Goal: Task Accomplishment & Management: Manage account settings

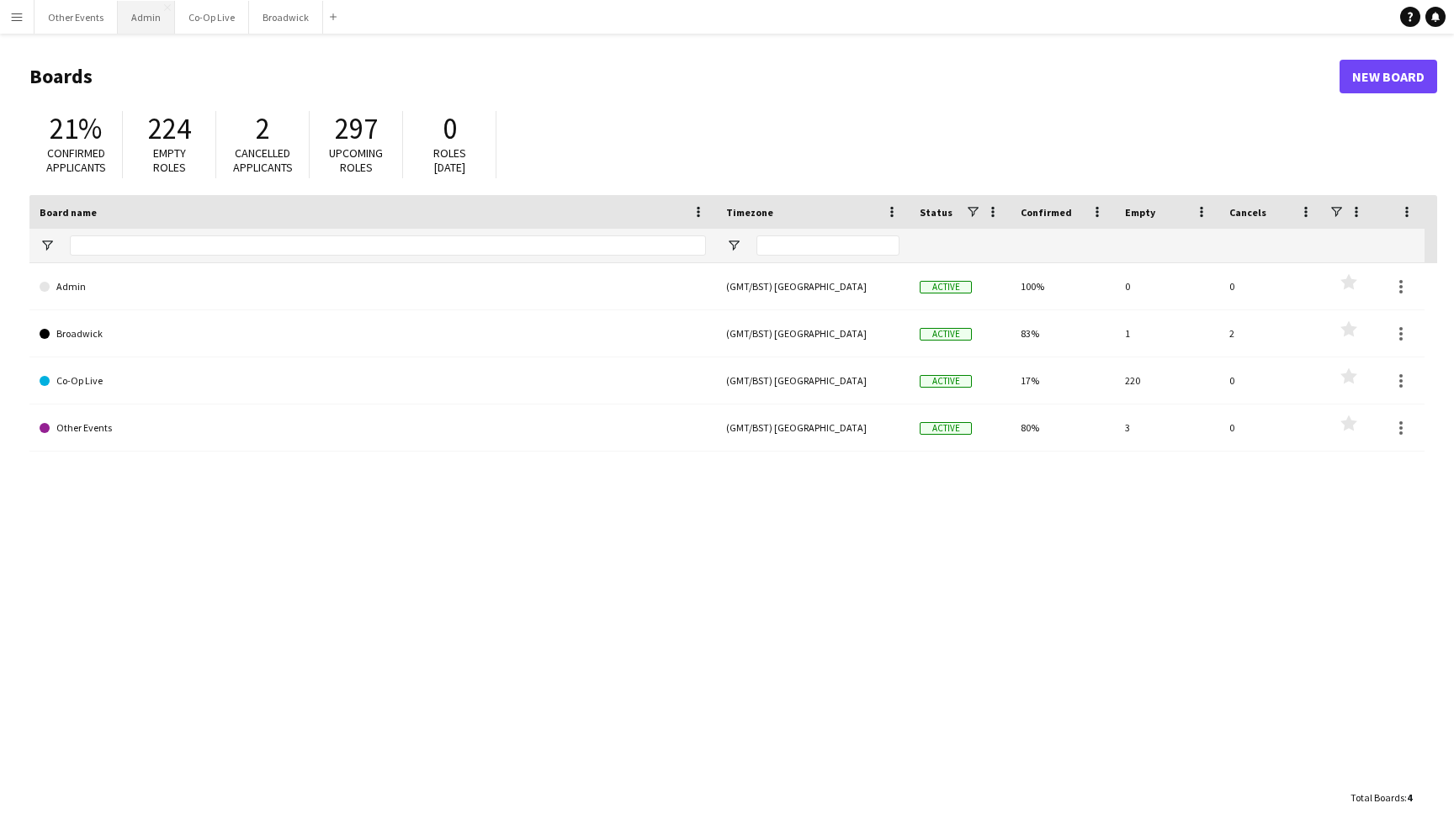
click at [142, 15] on button "Admin Close" at bounding box center [146, 17] width 57 height 33
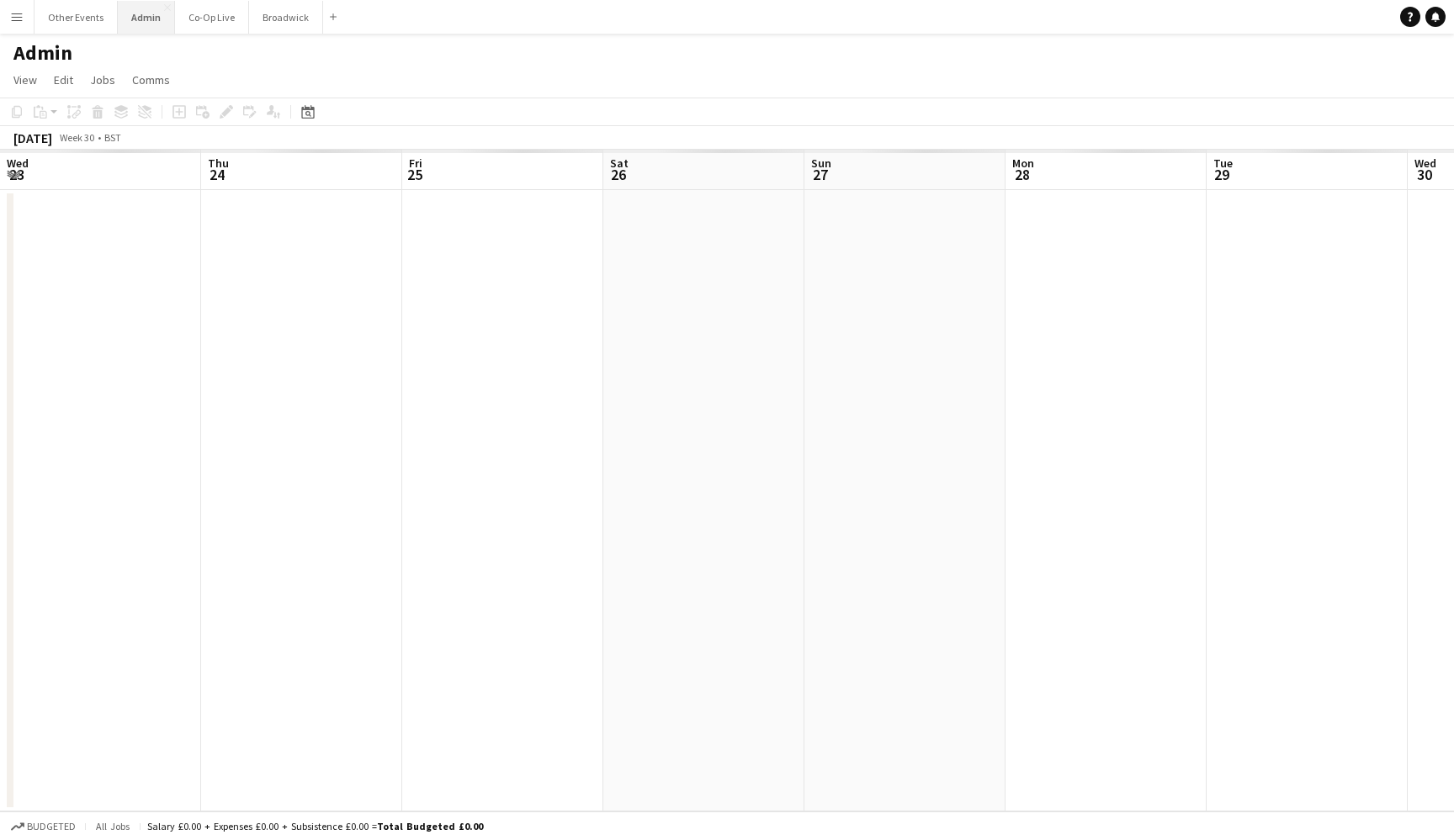
scroll to position [0, 579]
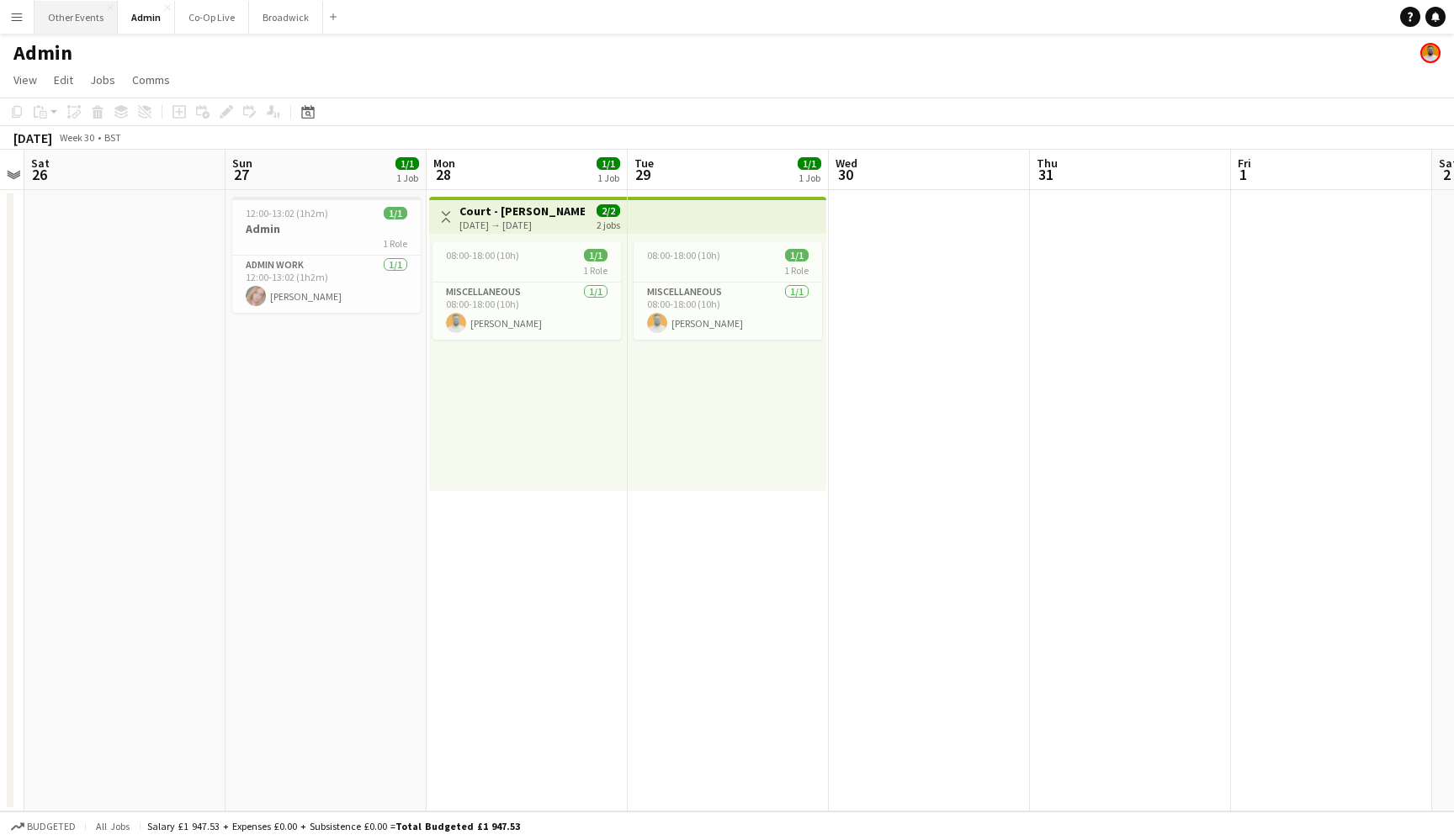
click at [75, 20] on button "Other Events Close" at bounding box center [76, 17] width 84 height 33
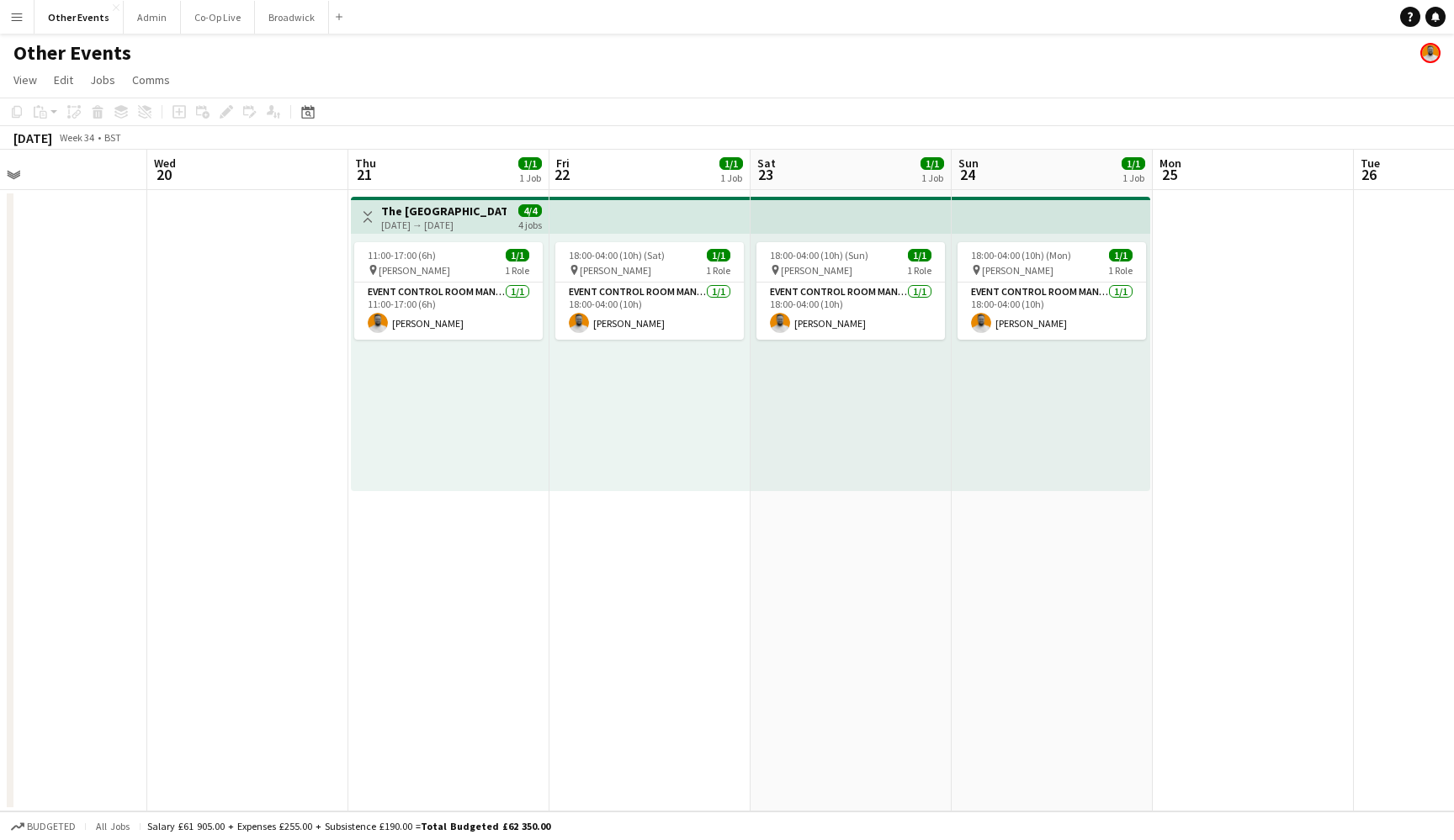
scroll to position [0, 461]
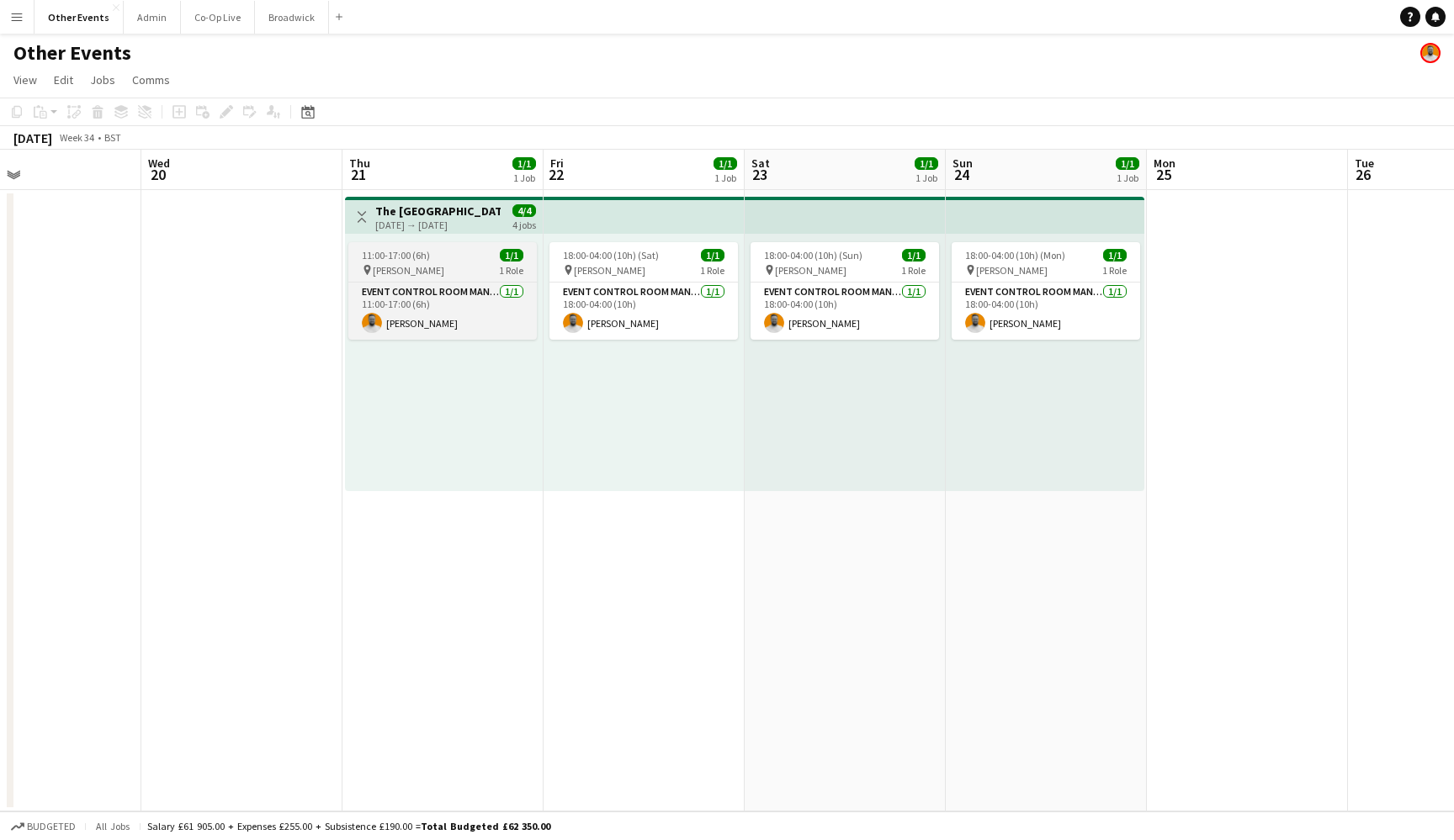
click at [456, 250] on div "11:00-17:00 (6h) 1/1" at bounding box center [442, 255] width 188 height 13
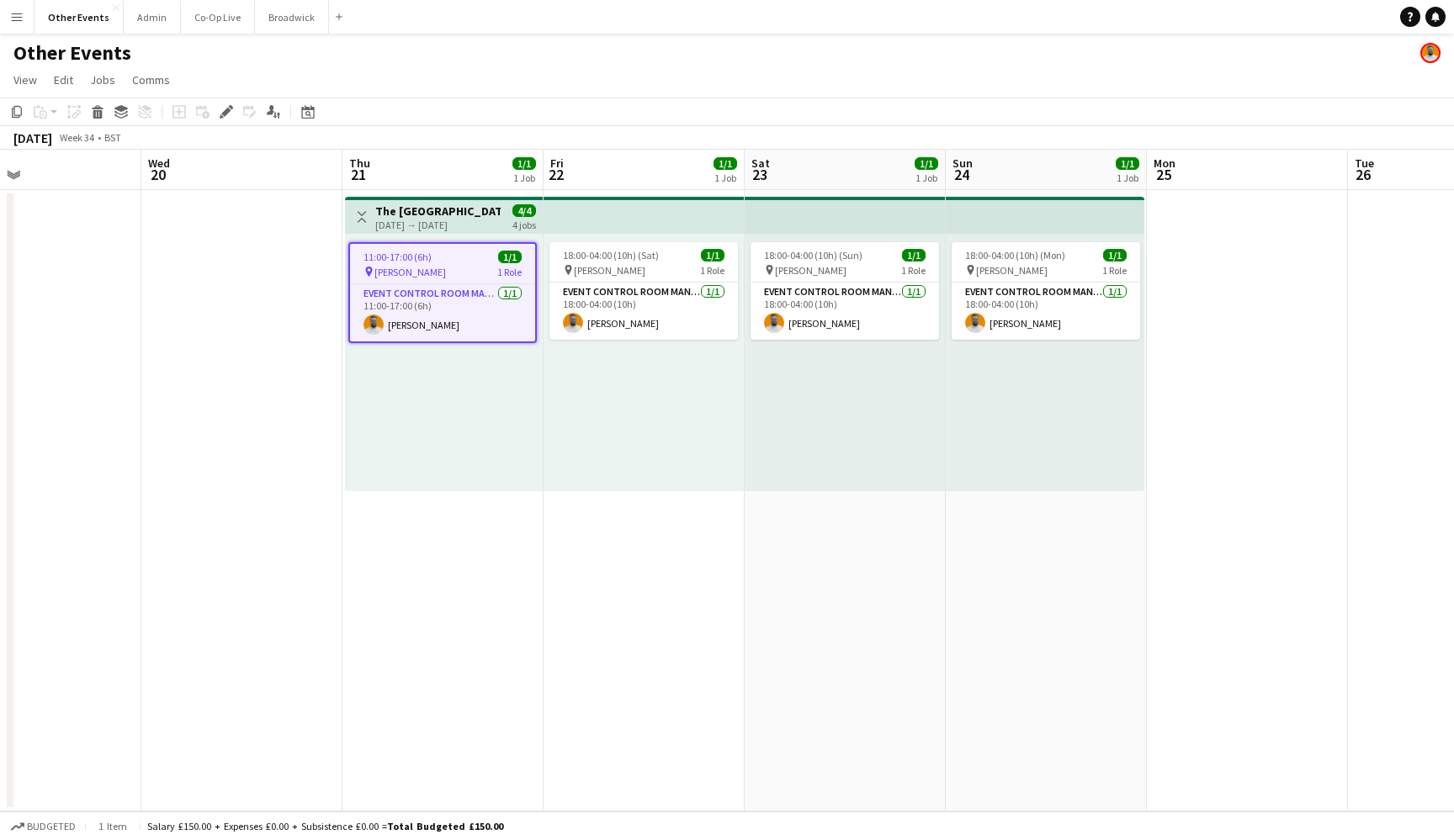
click at [445, 263] on app-job-card "11:00-17:00 (6h) 1/1 pin [PERSON_NAME] 1 Role Event Control Room Manager [DATE]…" at bounding box center [442, 293] width 188 height 101
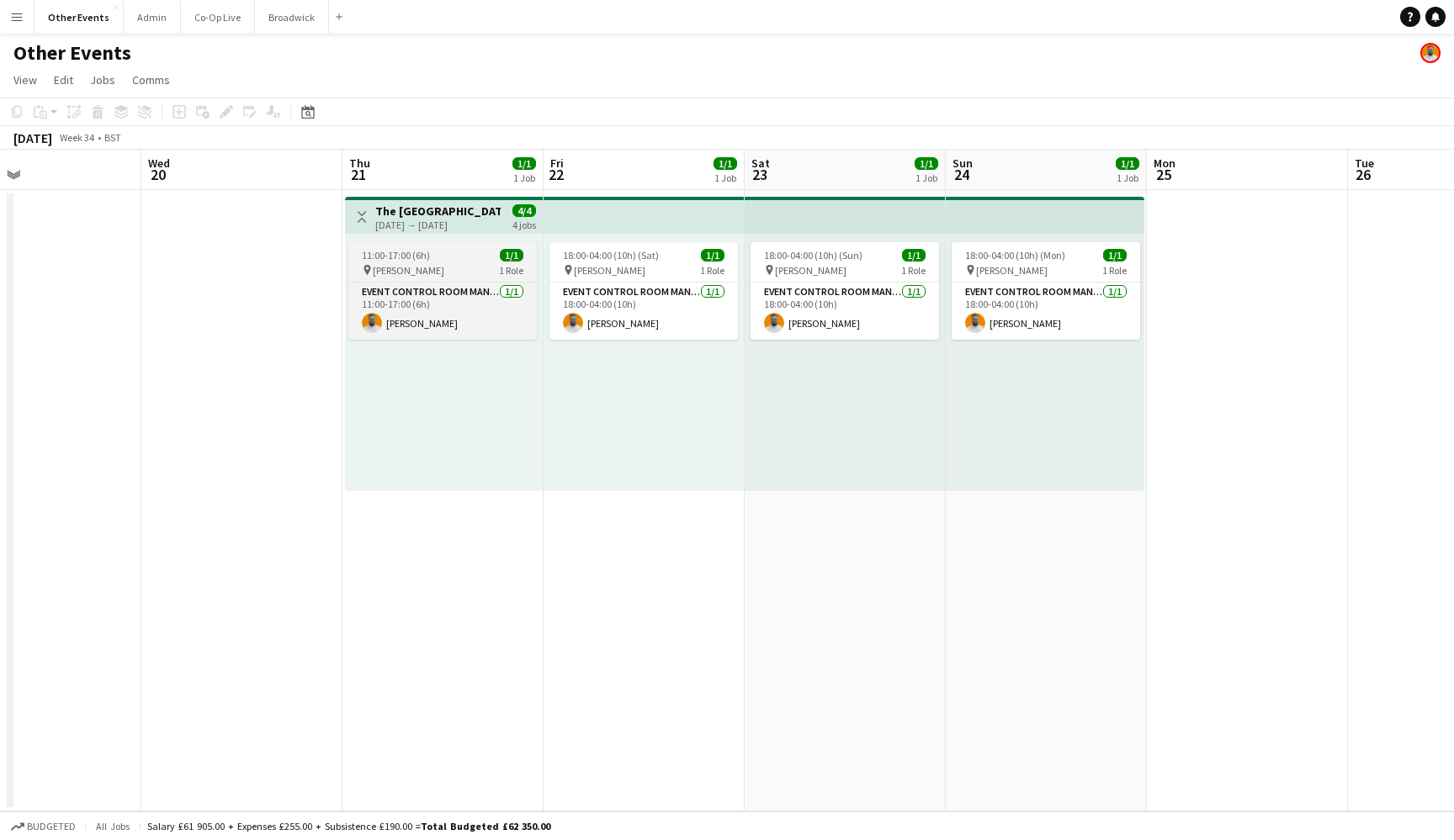
click at [445, 263] on div "pin [PERSON_NAME] 1 Role" at bounding box center [442, 269] width 188 height 14
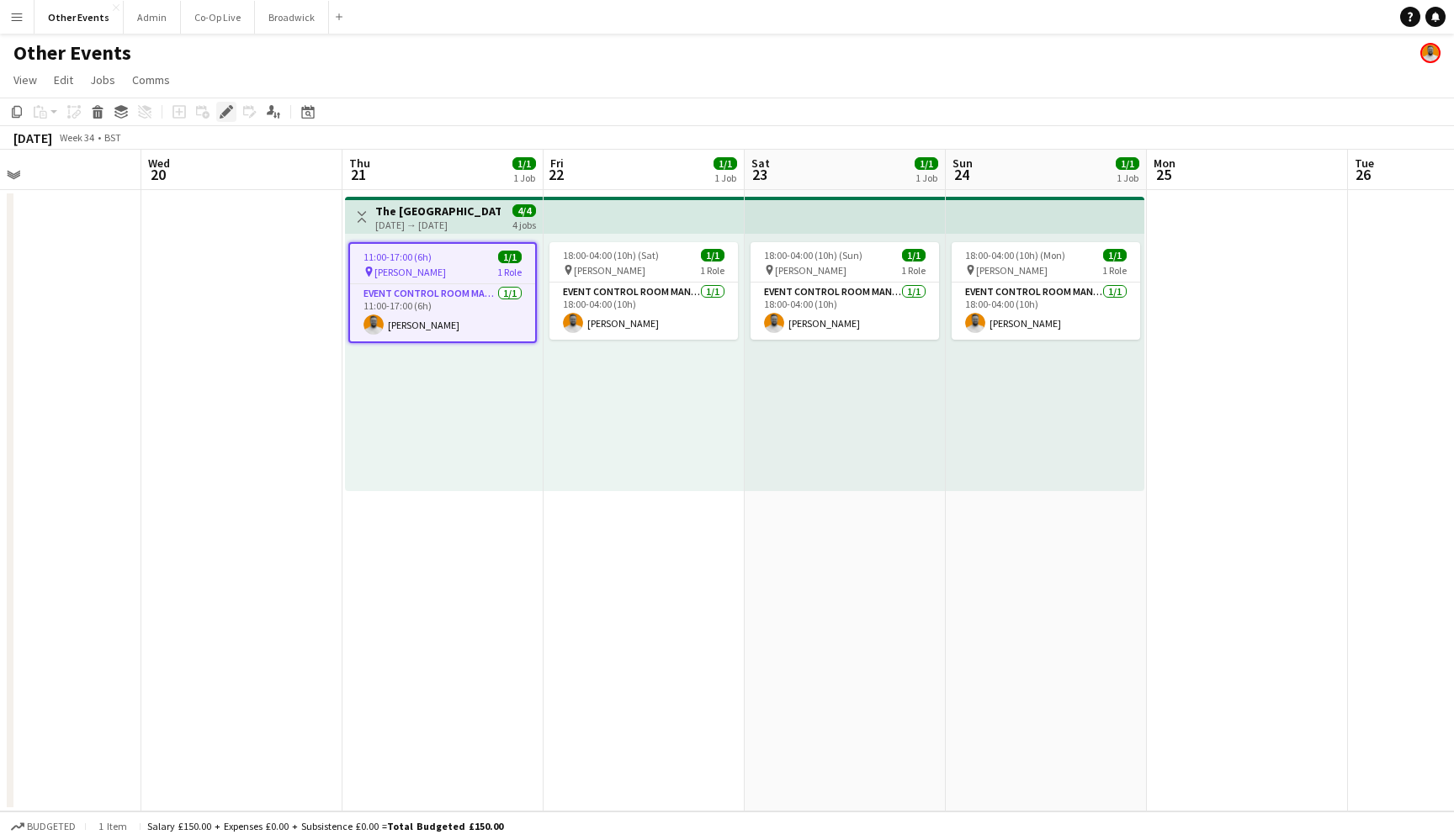
click at [229, 104] on div "Edit" at bounding box center [226, 112] width 20 height 20
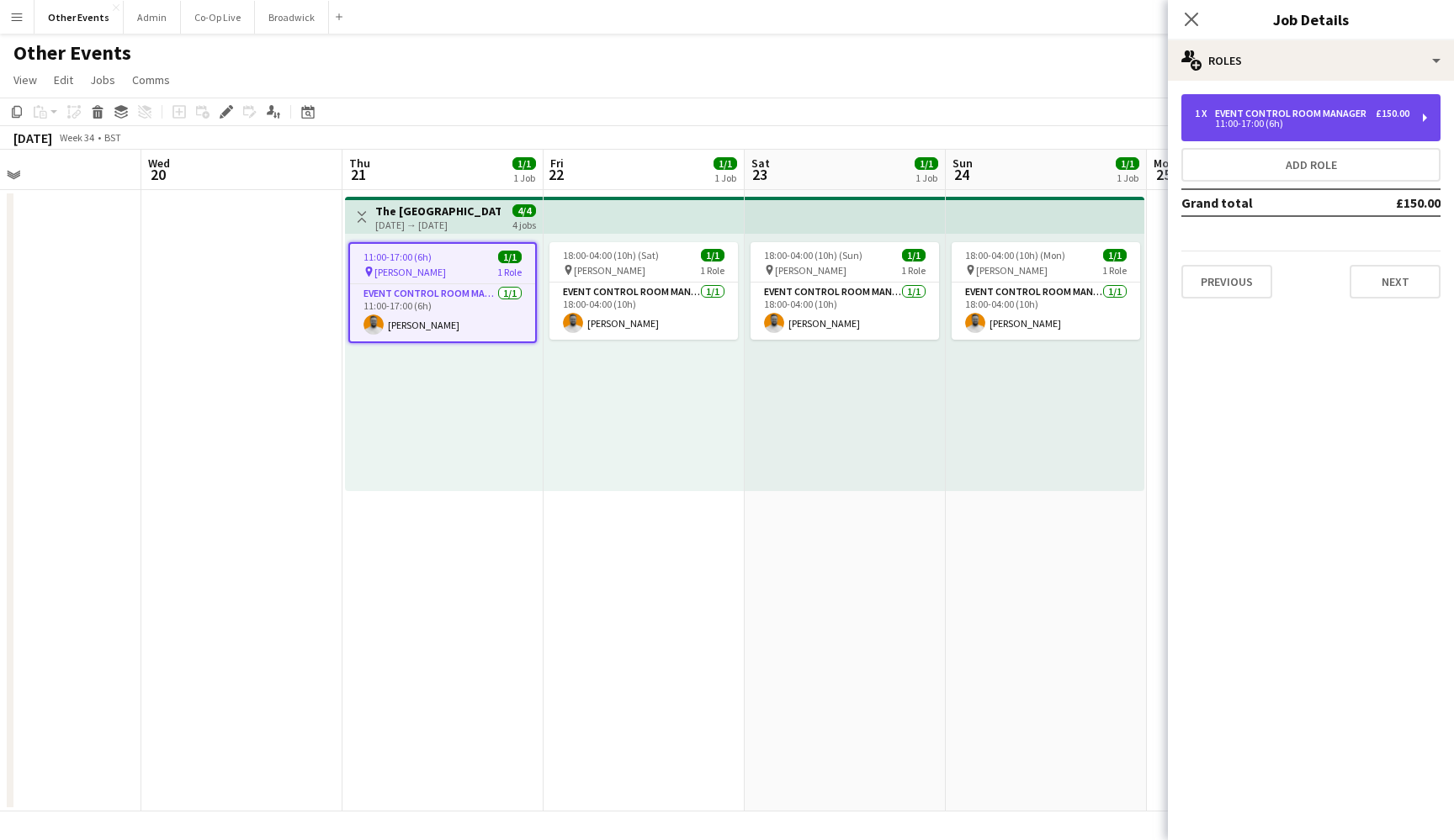
click at [1277, 108] on div "Event Control Room Manager" at bounding box center [1294, 113] width 158 height 12
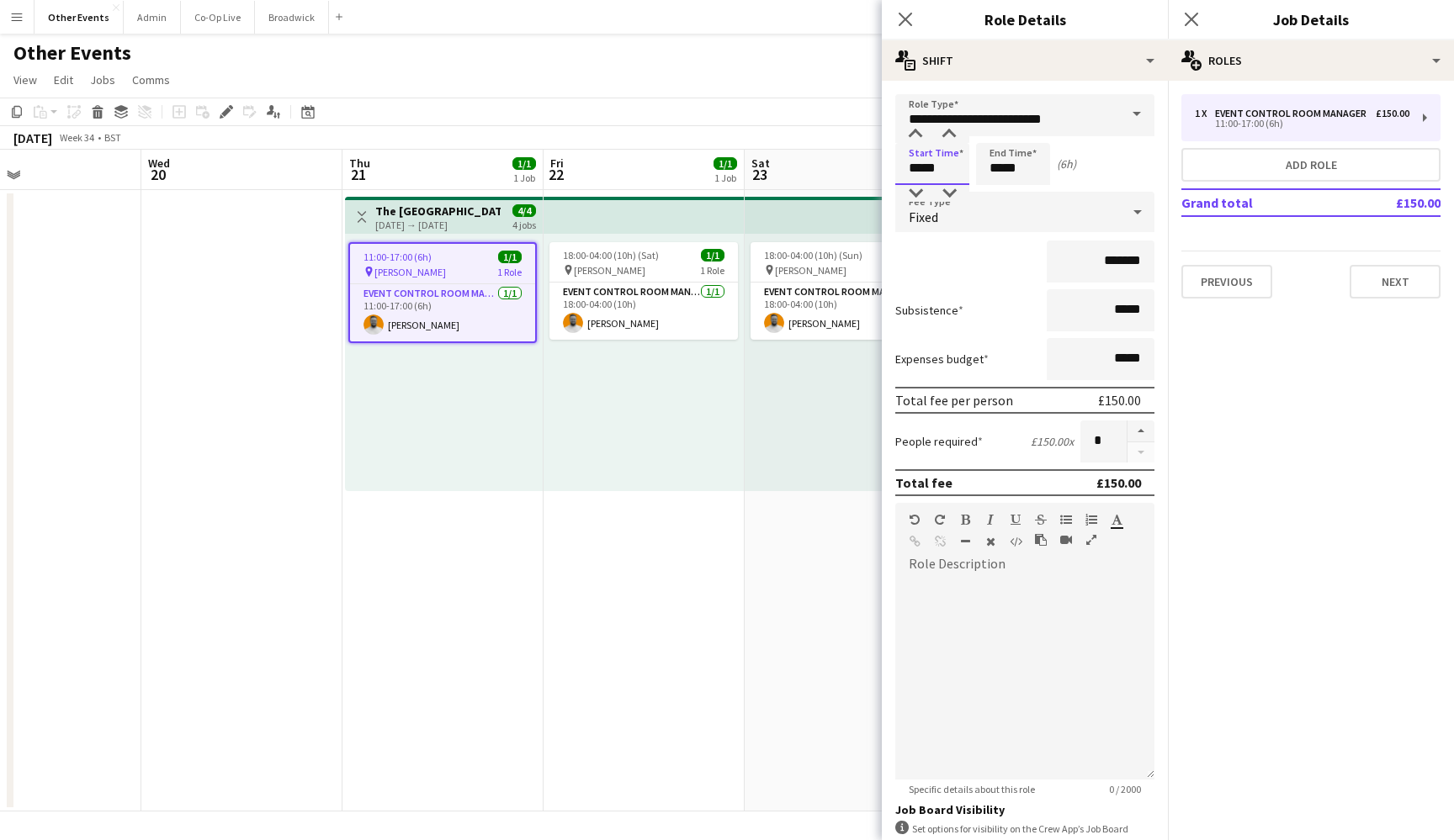
drag, startPoint x: 950, startPoint y: 165, endPoint x: 851, endPoint y: 165, distance: 99.0
click at [851, 165] on body "Menu Boards Boards Boards All jobs Status Workforce Workforce My Workforce Recr…" at bounding box center [727, 420] width 1454 height 840
type input "*****"
click at [1010, 279] on div "*******" at bounding box center [1025, 262] width 259 height 42
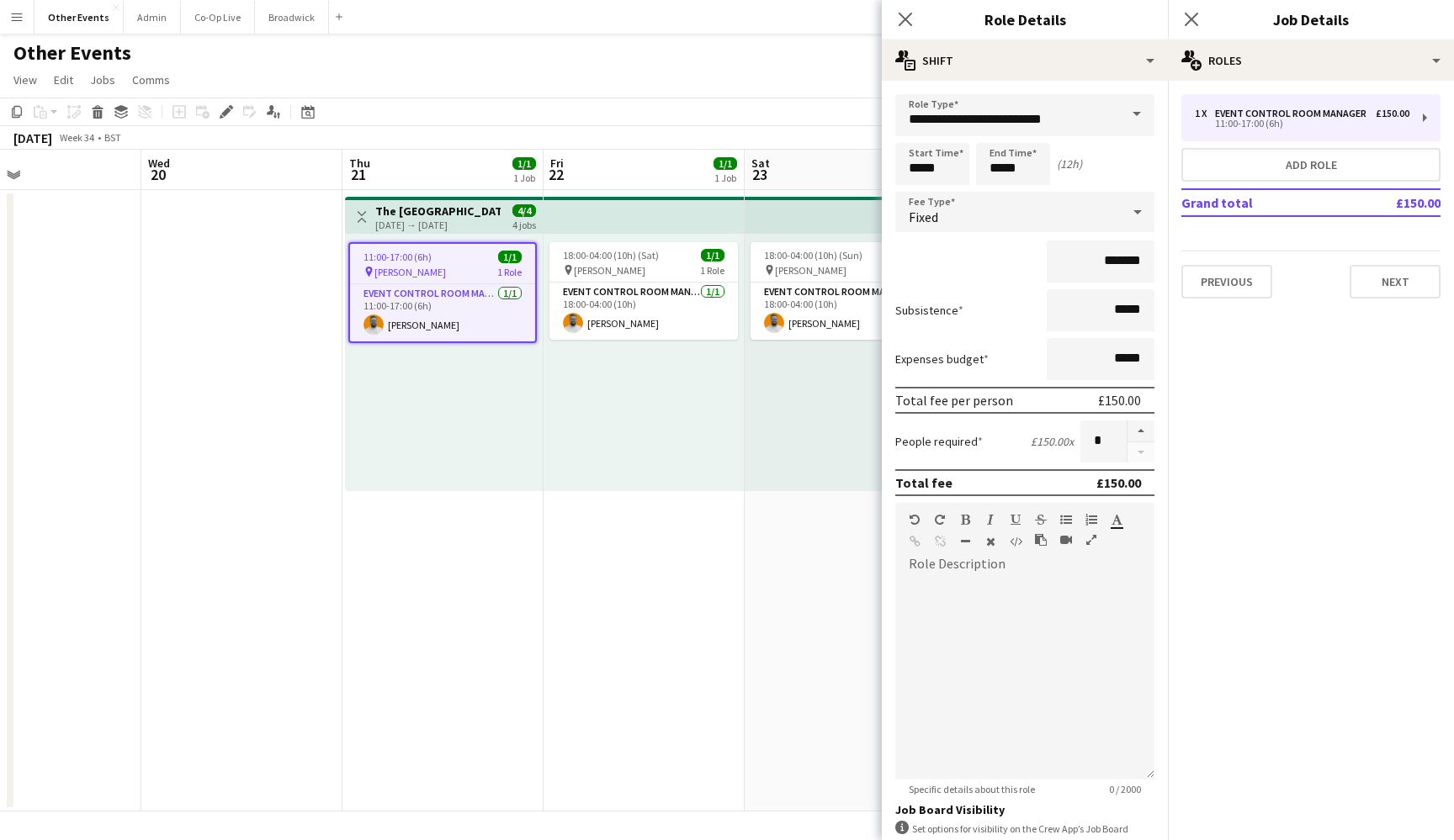
click at [721, 387] on div "18:00-04:00 (10h) (Sat) 1/1 pin [PERSON_NAME] 1 Role Event Control Room Manager…" at bounding box center [643, 362] width 201 height 257
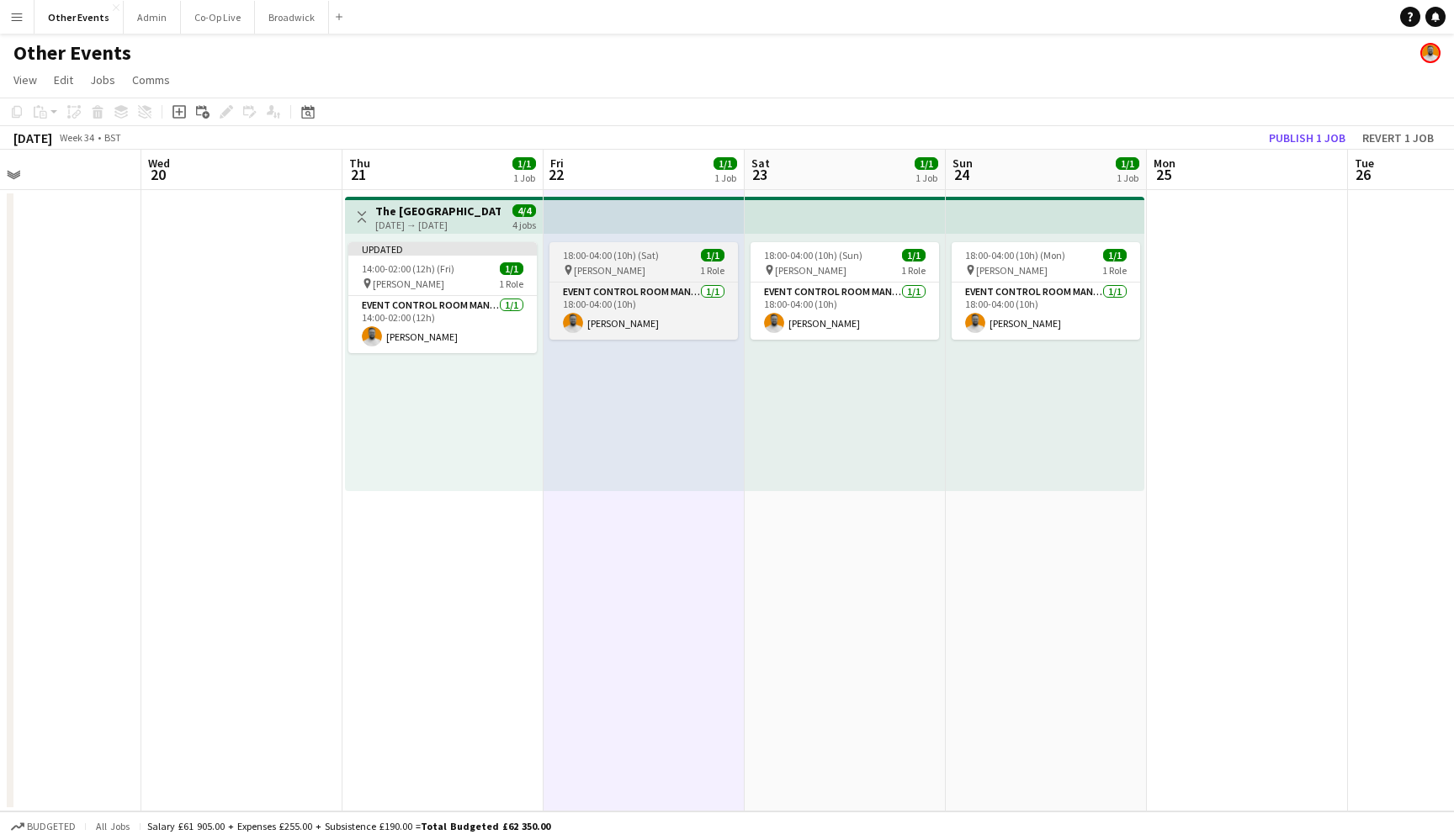
click at [666, 275] on div "pin [PERSON_NAME] 1 Role" at bounding box center [643, 269] width 188 height 14
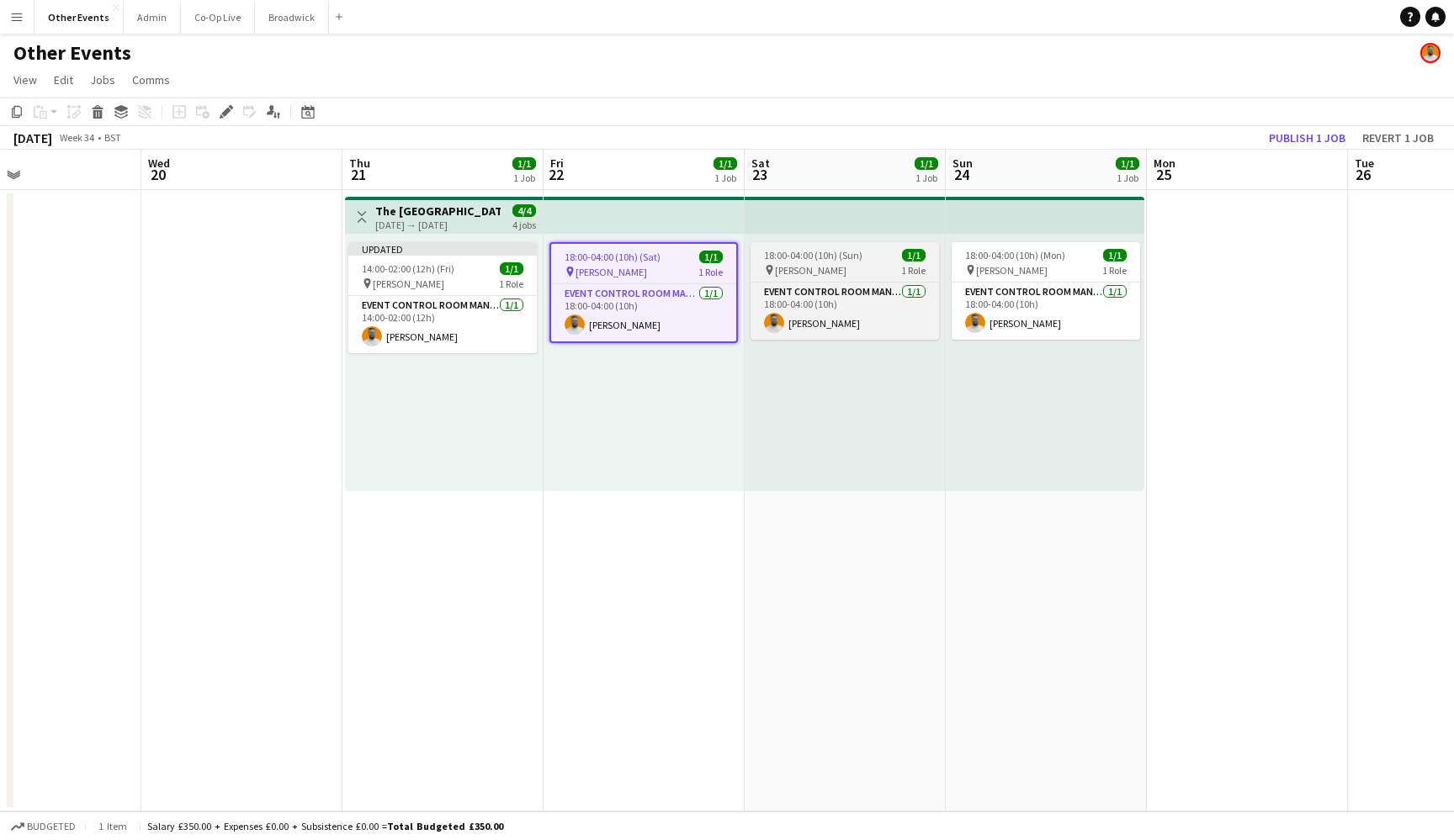
click at [838, 277] on app-job-card "18:00-04:00 (10h) (Sun) 1/1 pin [PERSON_NAME] 1 Role Event Control Room Manager…" at bounding box center [844, 291] width 188 height 97
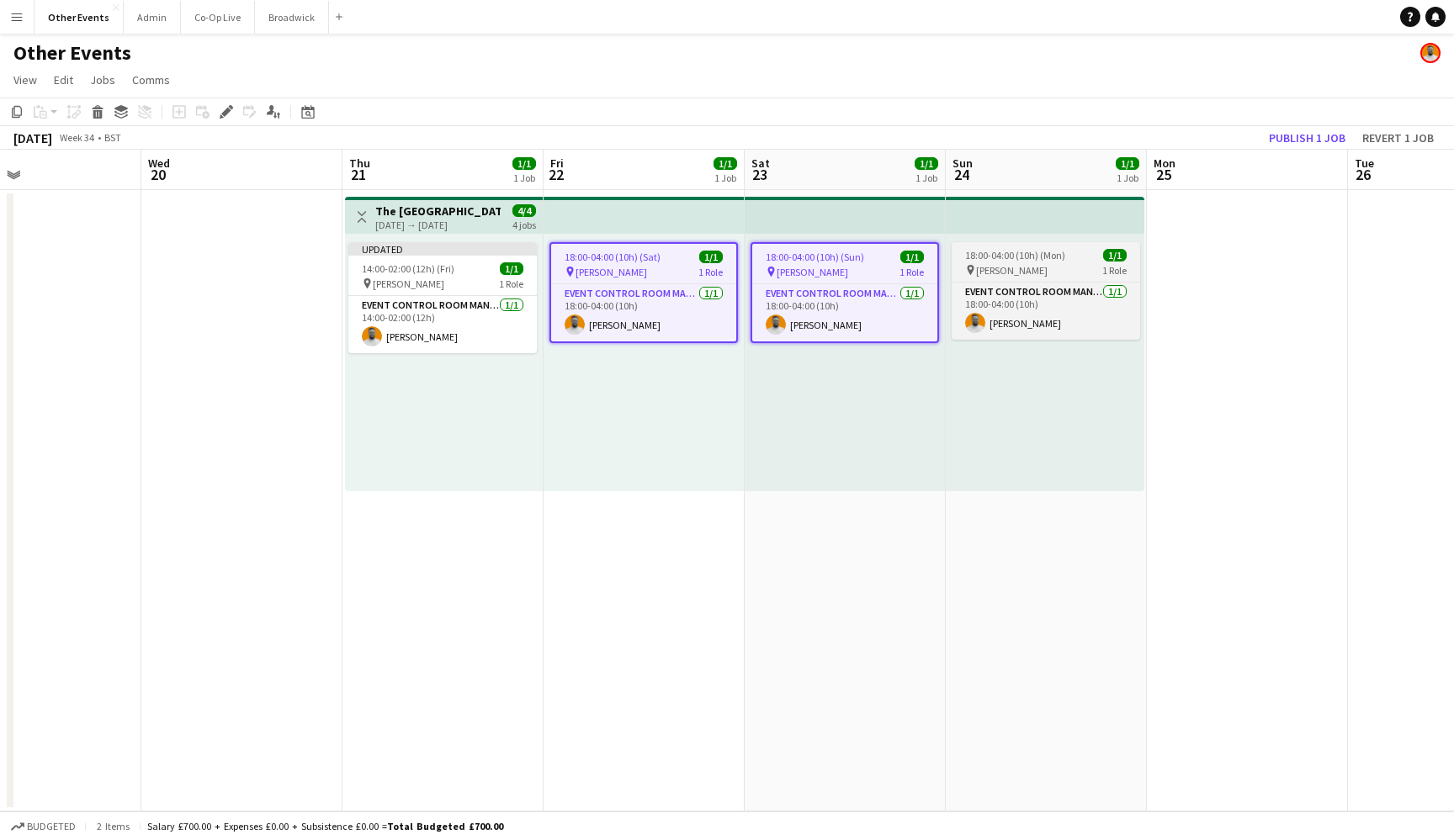
click at [977, 262] on app-job-card "18:00-04:00 (10h) (Mon) 1/1 pin [PERSON_NAME] 1 Role Event Control Room Manager…" at bounding box center [1045, 291] width 188 height 97
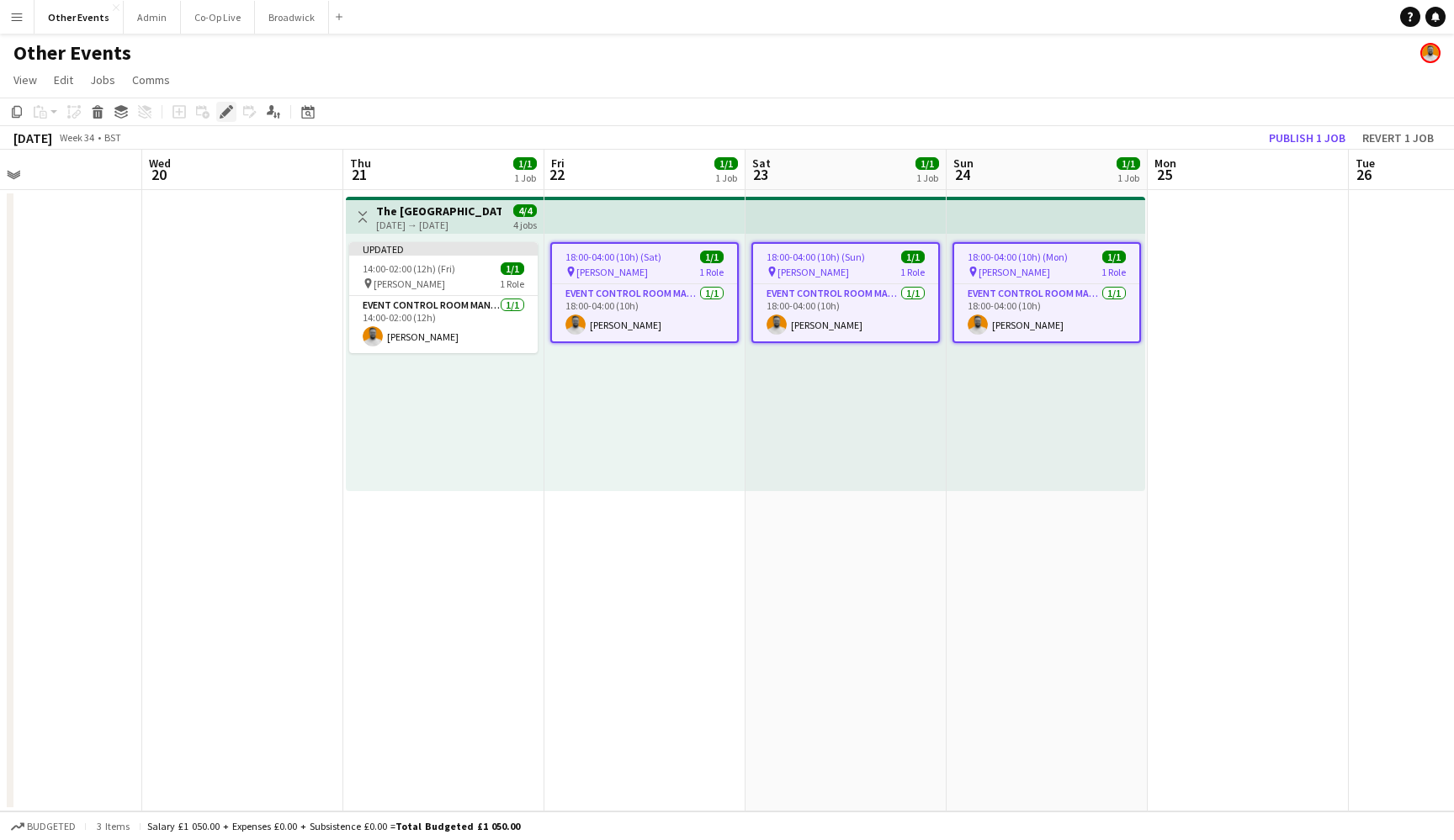
click at [223, 114] on icon at bounding box center [226, 112] width 9 height 9
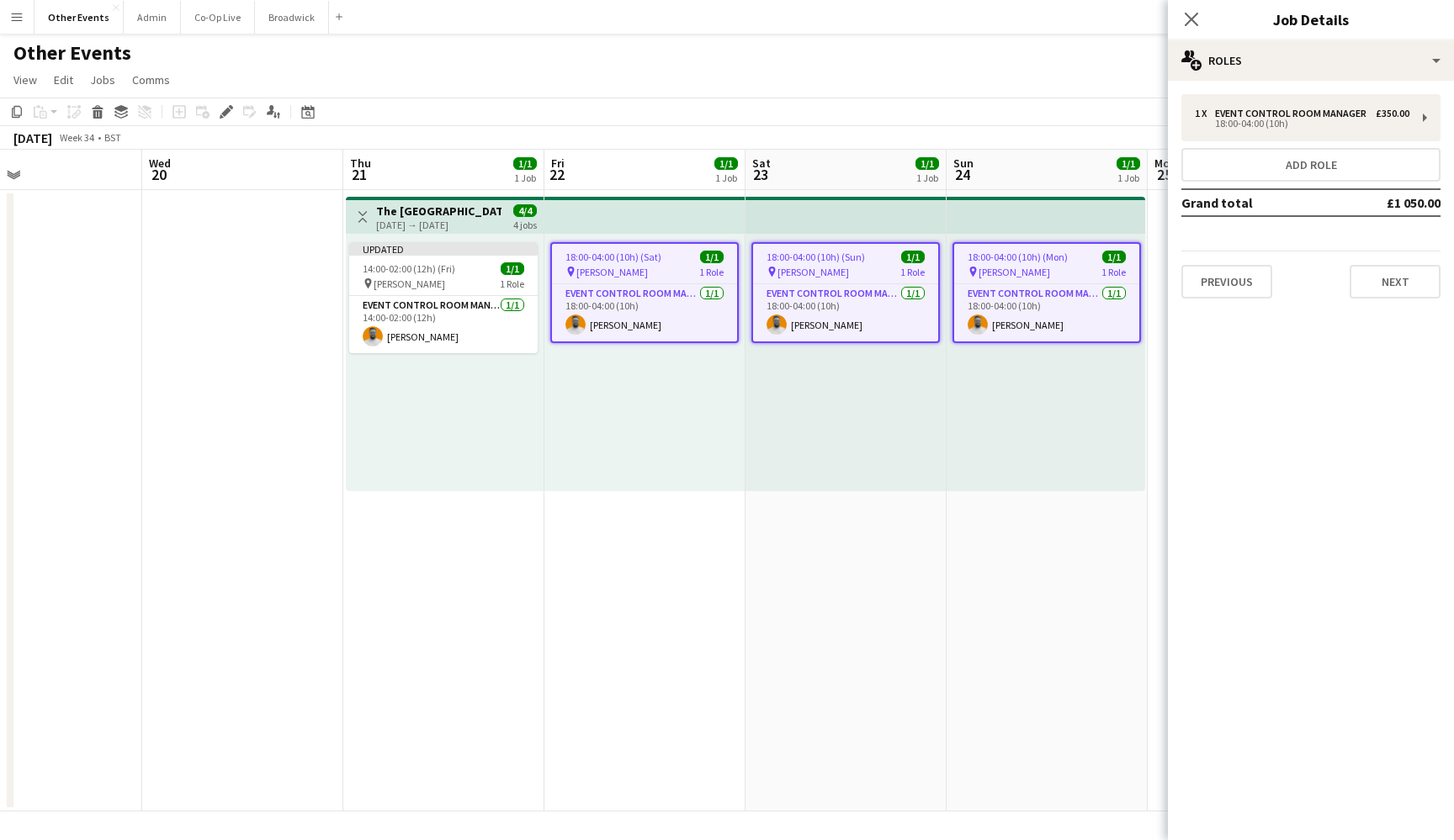
click at [1302, 88] on div "1 x Event Control Room Manager £350.00 18:00-04:00 (10h) Add role Grand total £…" at bounding box center [1310, 197] width 286 height 232
click at [1302, 113] on div "Event Control Room Manager" at bounding box center [1294, 113] width 158 height 12
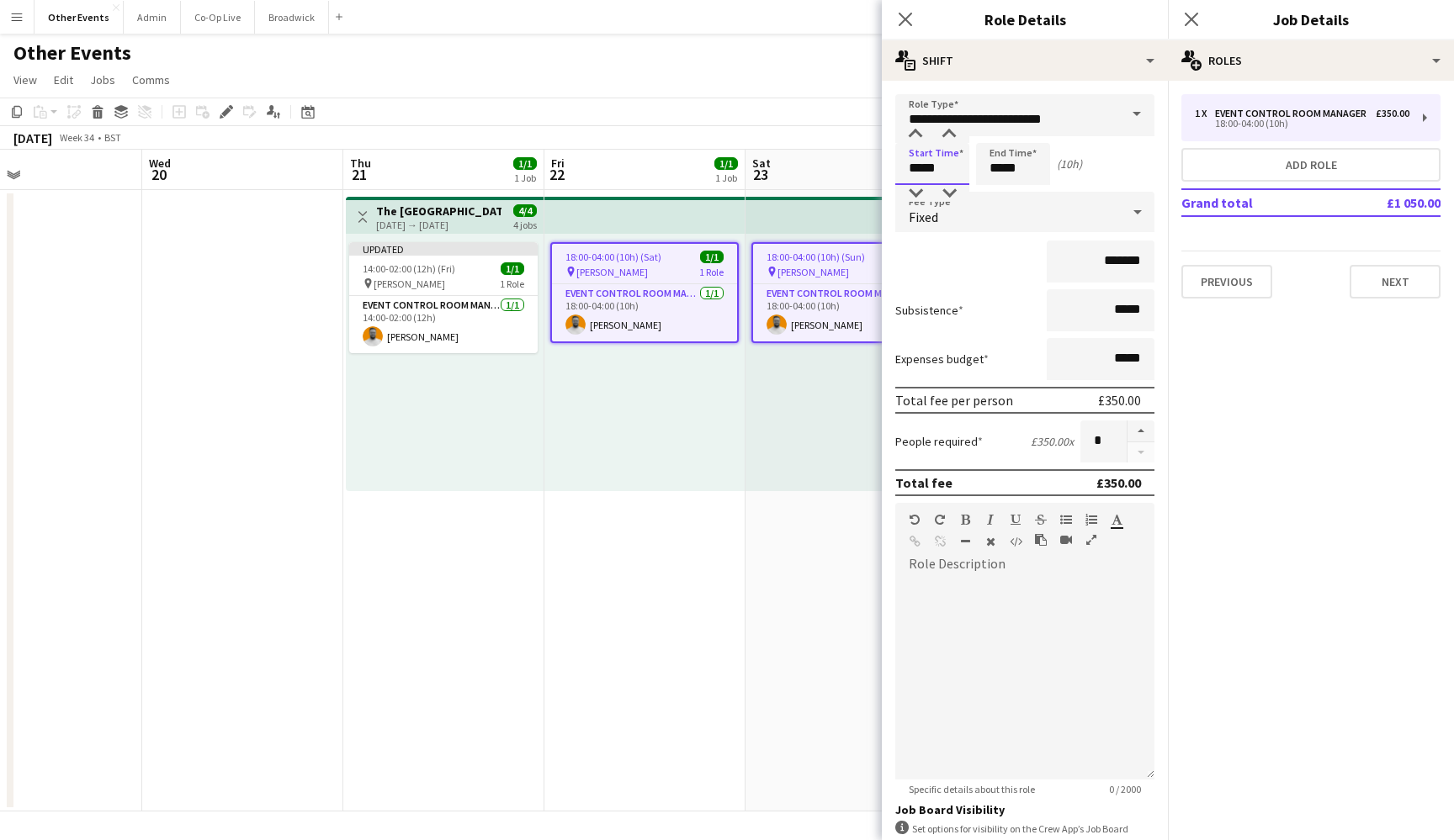
drag, startPoint x: 947, startPoint y: 169, endPoint x: 885, endPoint y: 169, distance: 62.0
click at [885, 169] on form "**********" at bounding box center [1024, 533] width 286 height 877
type input "*****"
click at [1117, 176] on div "Start Time ***** End Time ***** (12h 15m)" at bounding box center [1025, 165] width 259 height 42
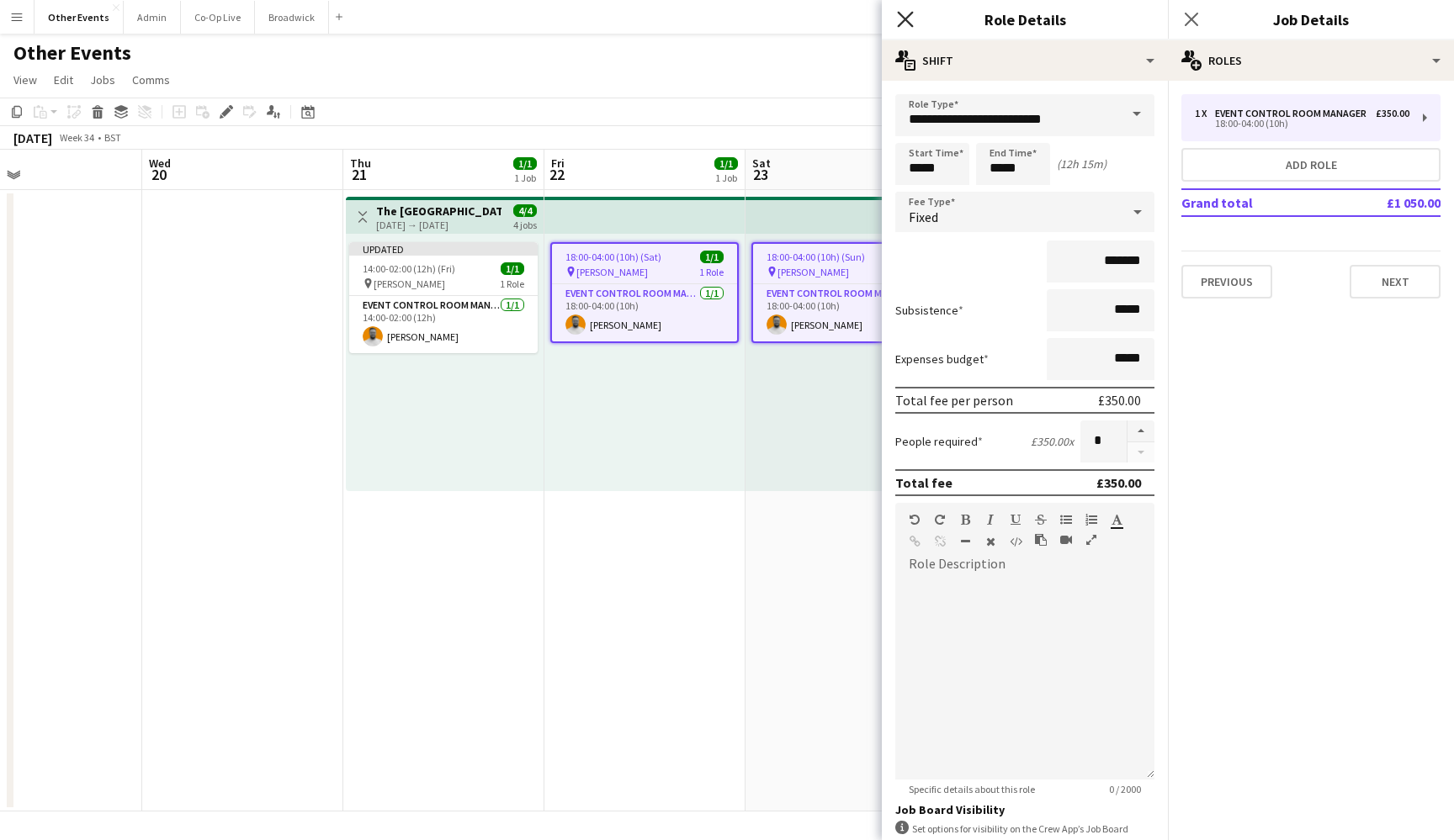
click at [902, 18] on icon "Close pop-in" at bounding box center [904, 18] width 16 height 16
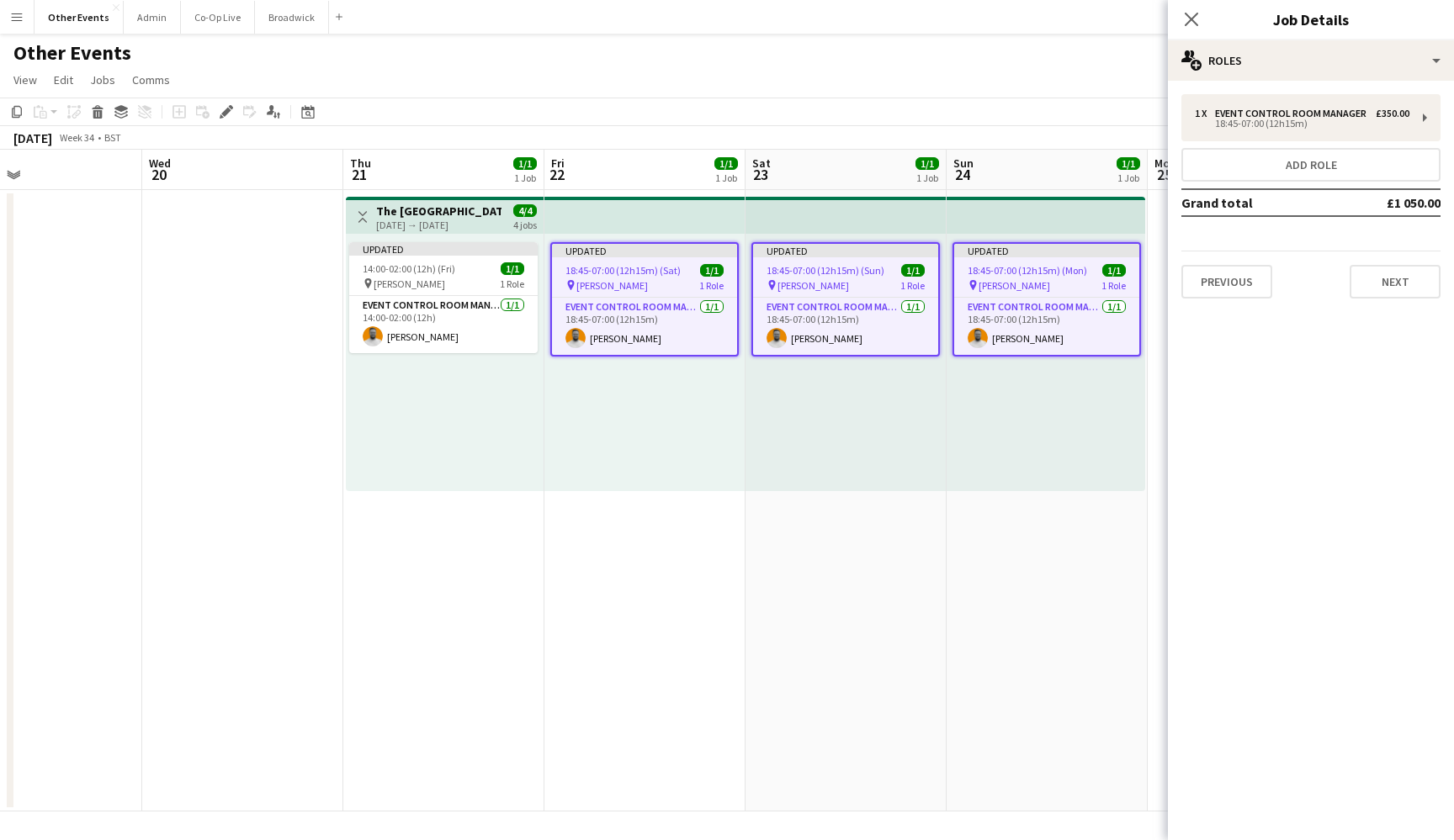
click at [824, 574] on app-date-cell "Updated 18:45-07:00 (12h15m) (Sun) 1/1 pin [PERSON_NAME] 1 Role Event Control R…" at bounding box center [846, 501] width 201 height 621
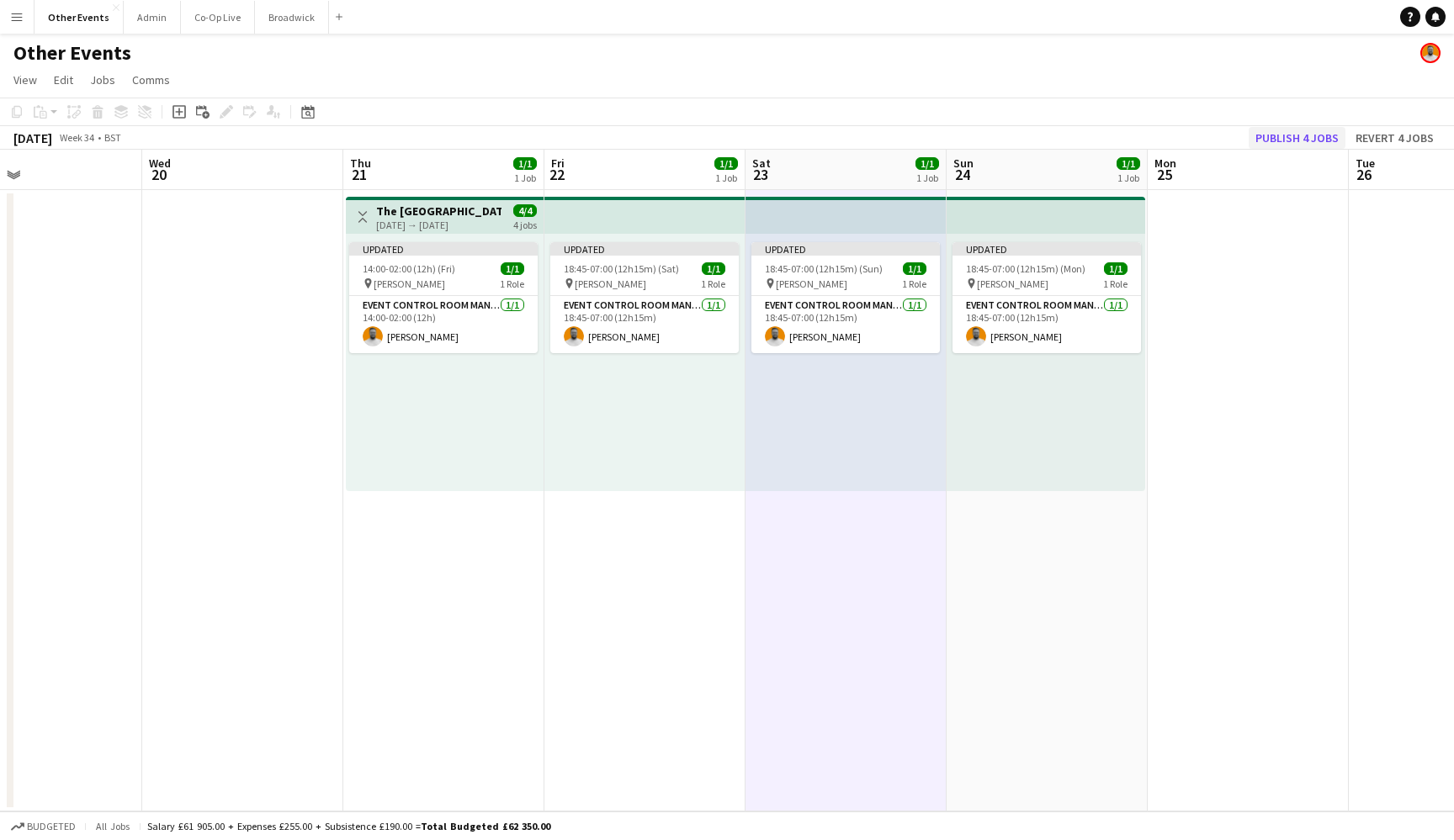
click at [1295, 140] on button "Publish 4 jobs" at bounding box center [1296, 138] width 97 height 22
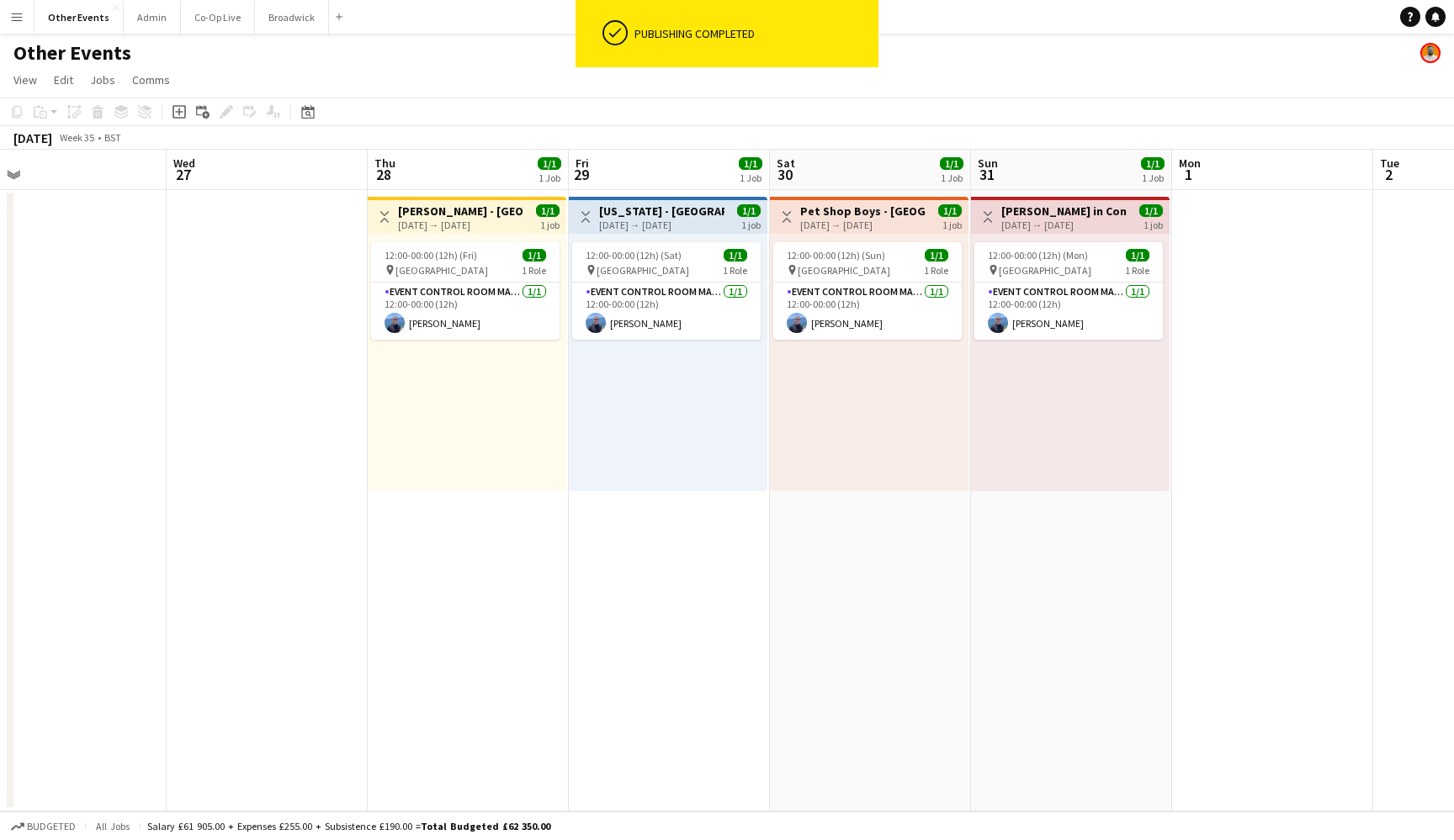
scroll to position [0, 442]
